Goal: Task Accomplishment & Management: Manage account settings

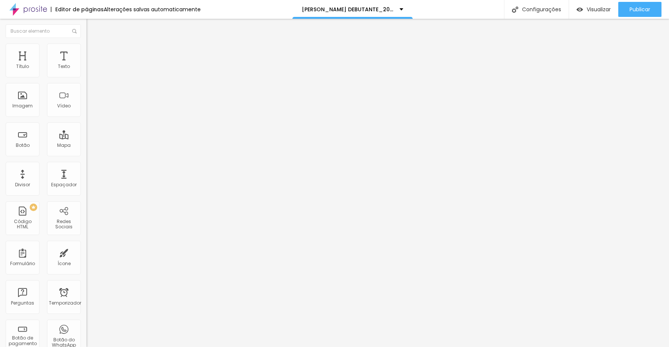
click at [91, 65] on font "Trocar imagem" at bounding box center [109, 61] width 36 height 6
click at [165, 347] on div "Subindo 0/0 arquivos" at bounding box center [334, 349] width 669 height 5
click at [166, 347] on div "Subindo 0/0 arquivos" at bounding box center [334, 349] width 669 height 5
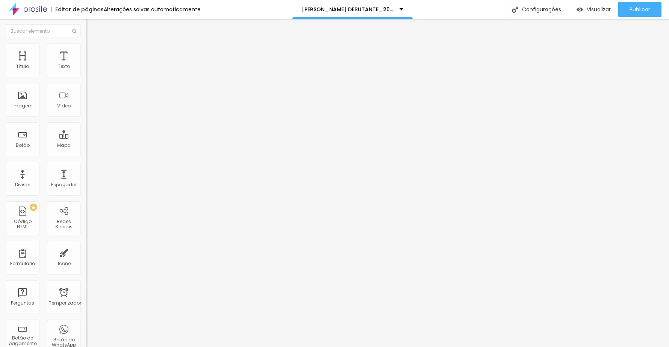
click at [163, 347] on div at bounding box center [334, 352] width 669 height 0
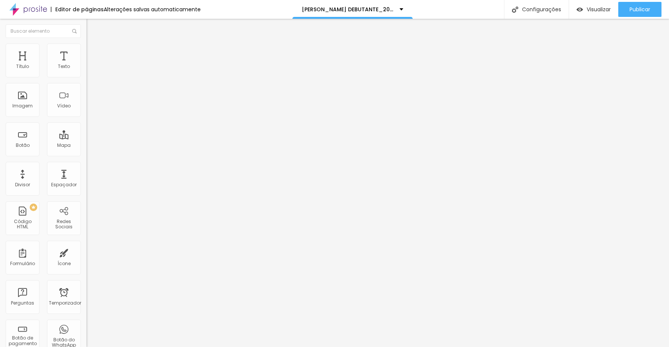
click at [91, 65] on font "Trocar imagem" at bounding box center [109, 61] width 36 height 6
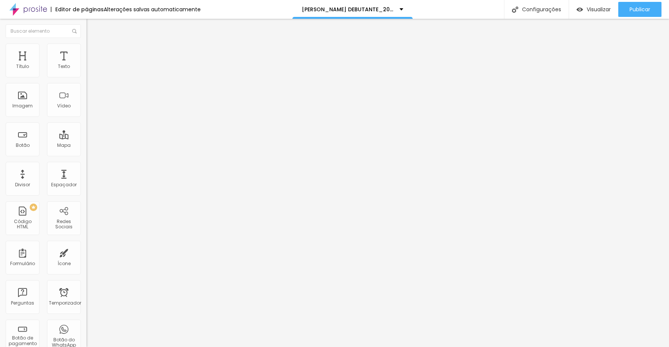
click at [636, 11] on font "Publicar" at bounding box center [639, 10] width 21 height 8
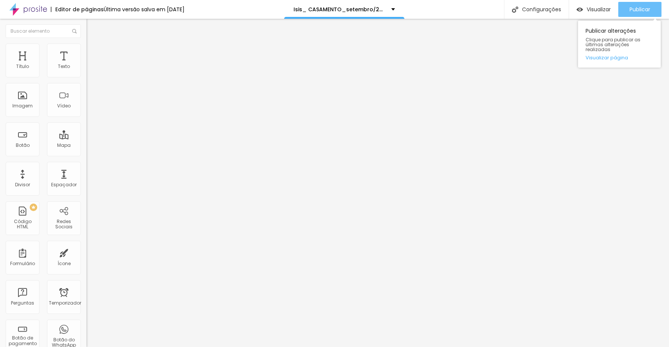
click at [637, 3] on div "Publicar" at bounding box center [639, 9] width 21 height 15
